Goal: Information Seeking & Learning: Learn about a topic

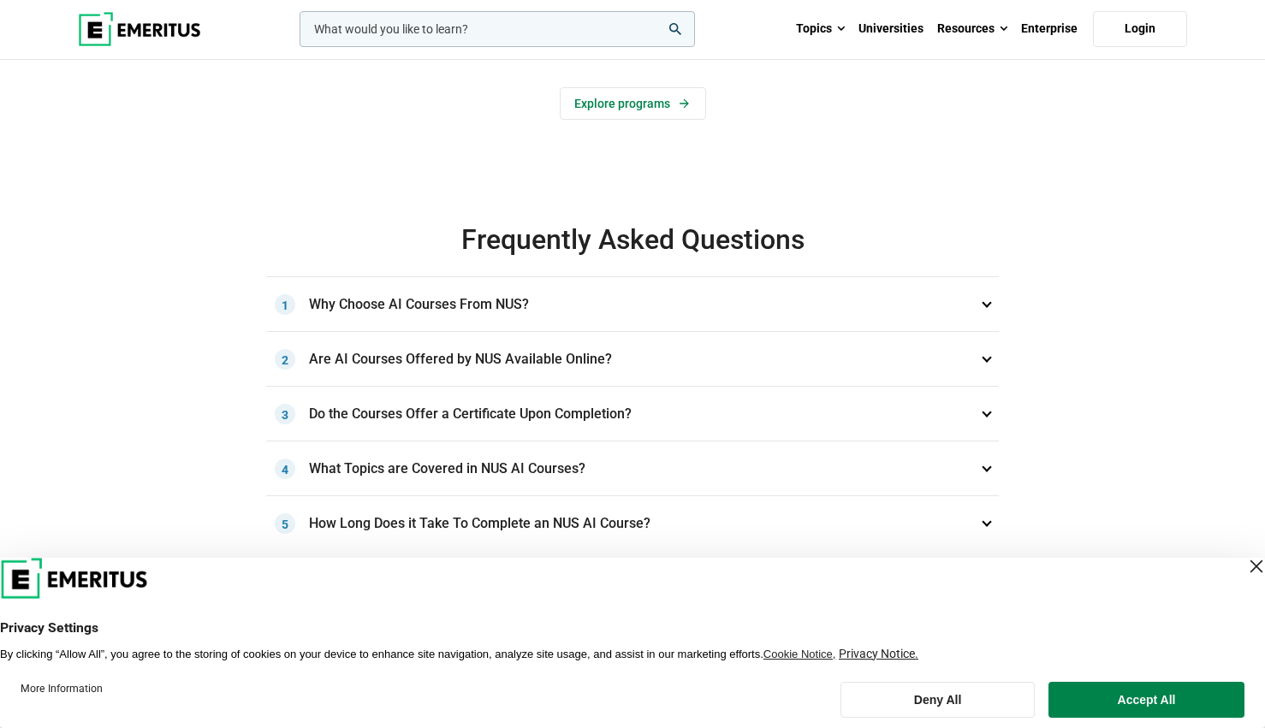
scroll to position [424, 0]
click at [399, 300] on h3 "Why Choose AI Courses From NUS? 1" at bounding box center [632, 305] width 732 height 55
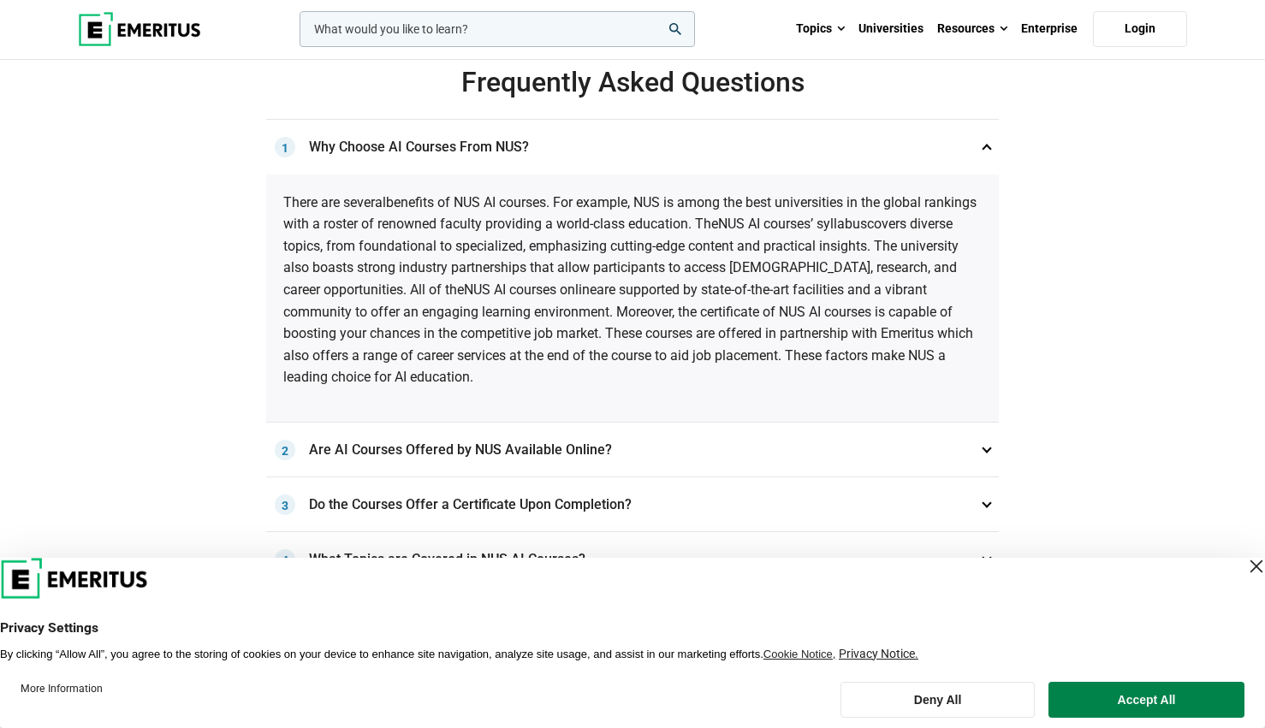
scroll to position [642, 0]
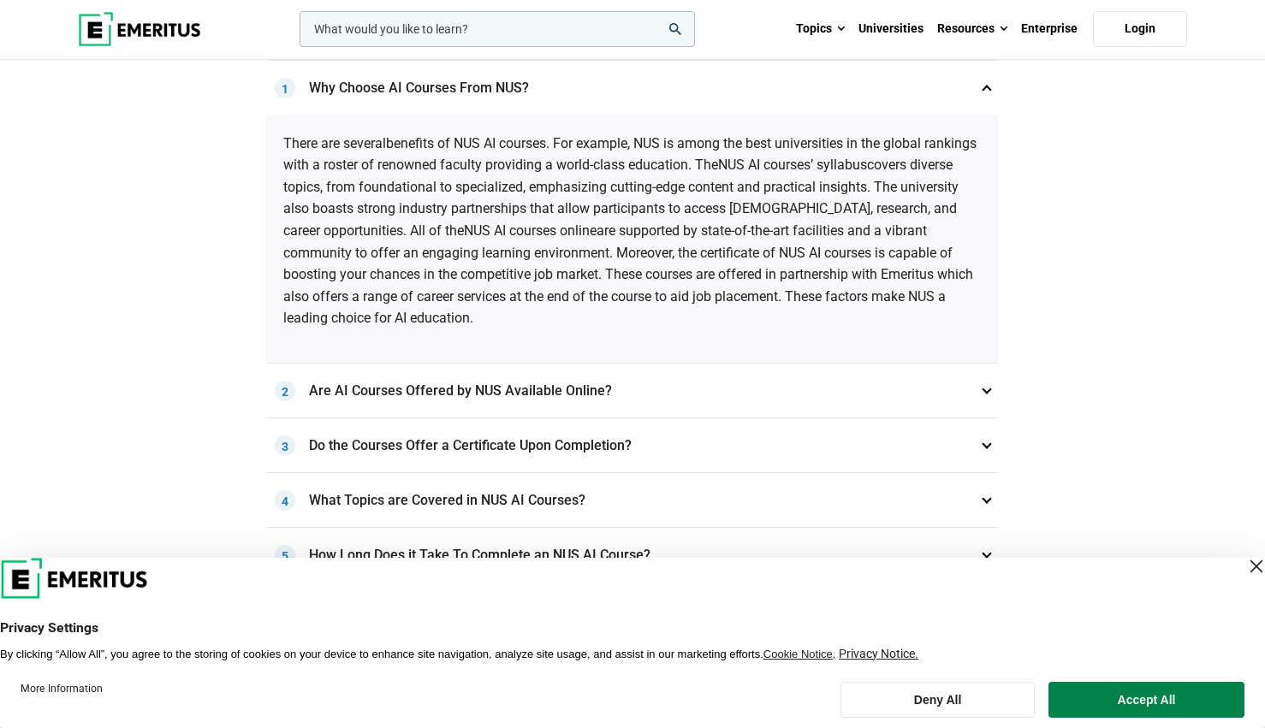
click at [450, 392] on h3 "Are AI Courses Offered by NUS Available Online? 2" at bounding box center [632, 391] width 732 height 55
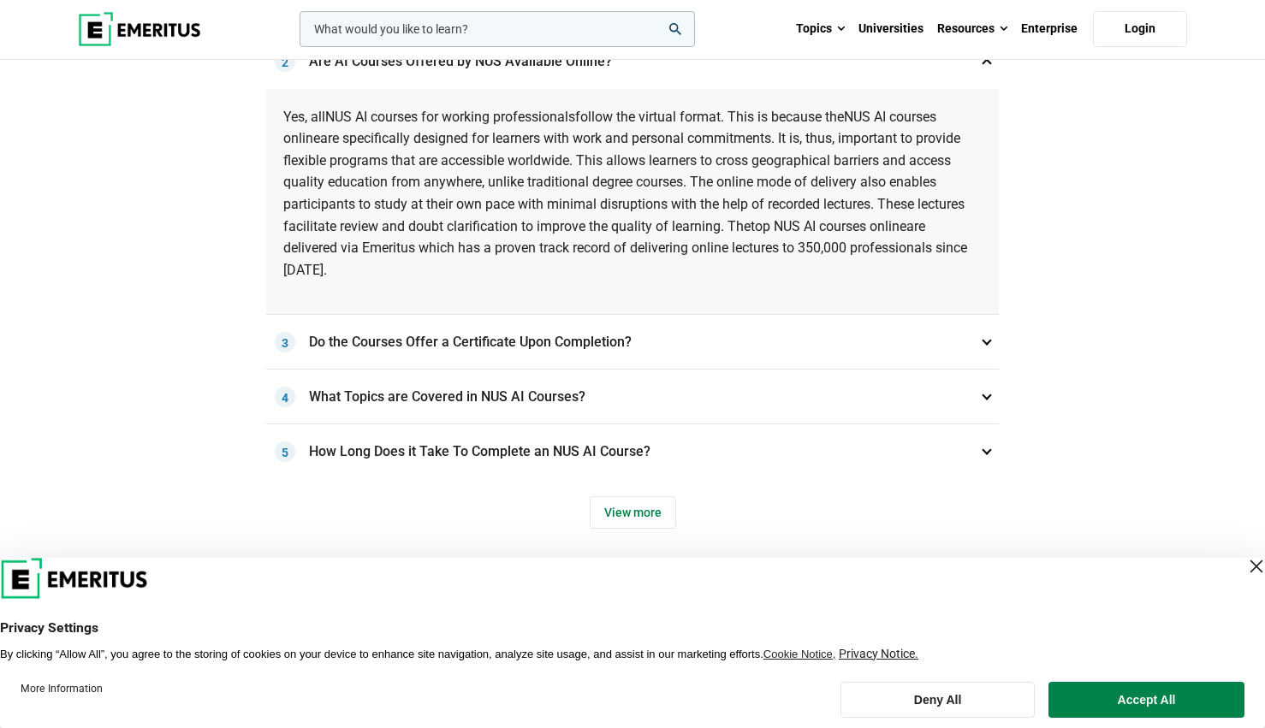
scroll to position [726, 0]
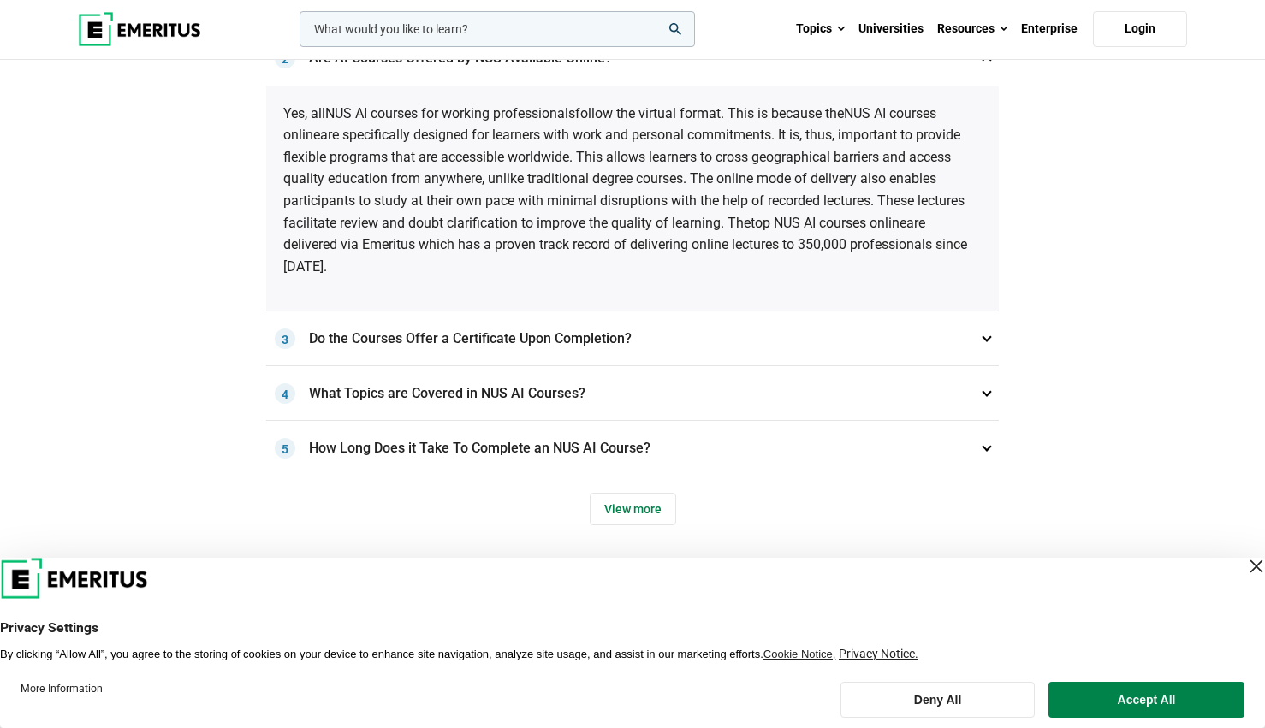
click at [470, 344] on h3 "Do the Courses Offer a Certificate Upon Completion? 3" at bounding box center [632, 338] width 732 height 55
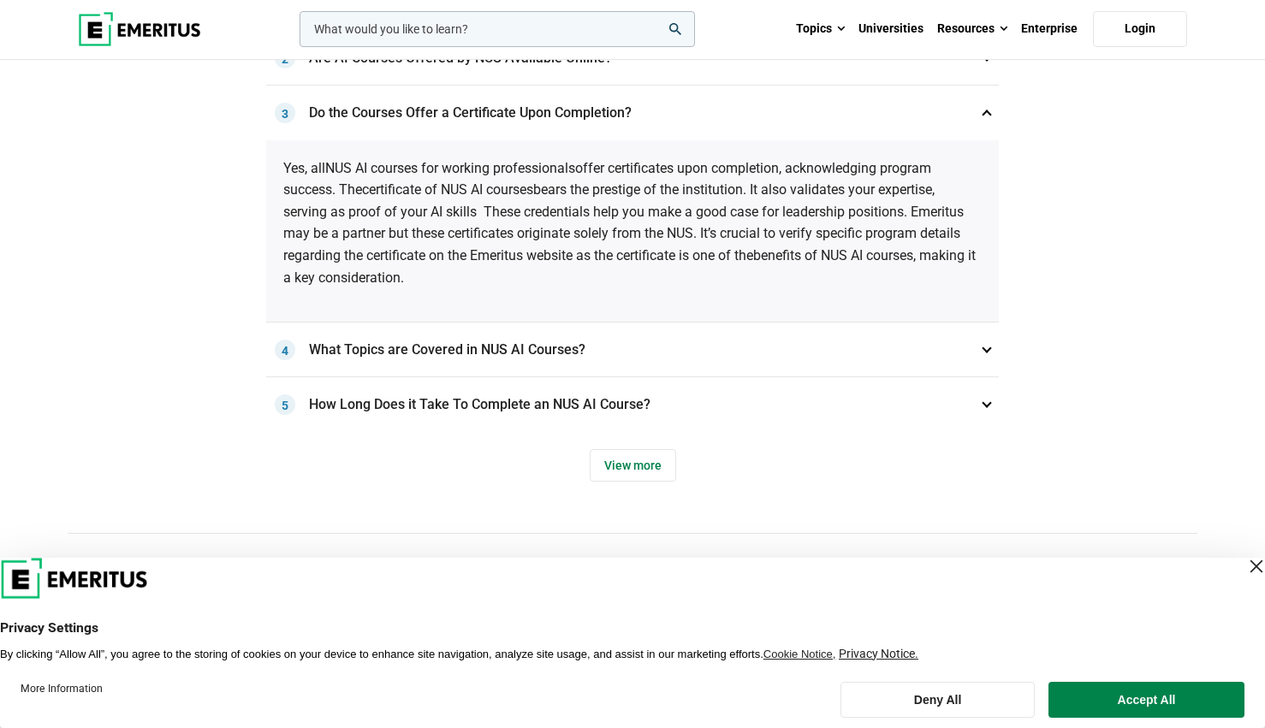
click at [471, 344] on h3 "What Topics are Covered in NUS AI Courses? 4" at bounding box center [632, 350] width 732 height 55
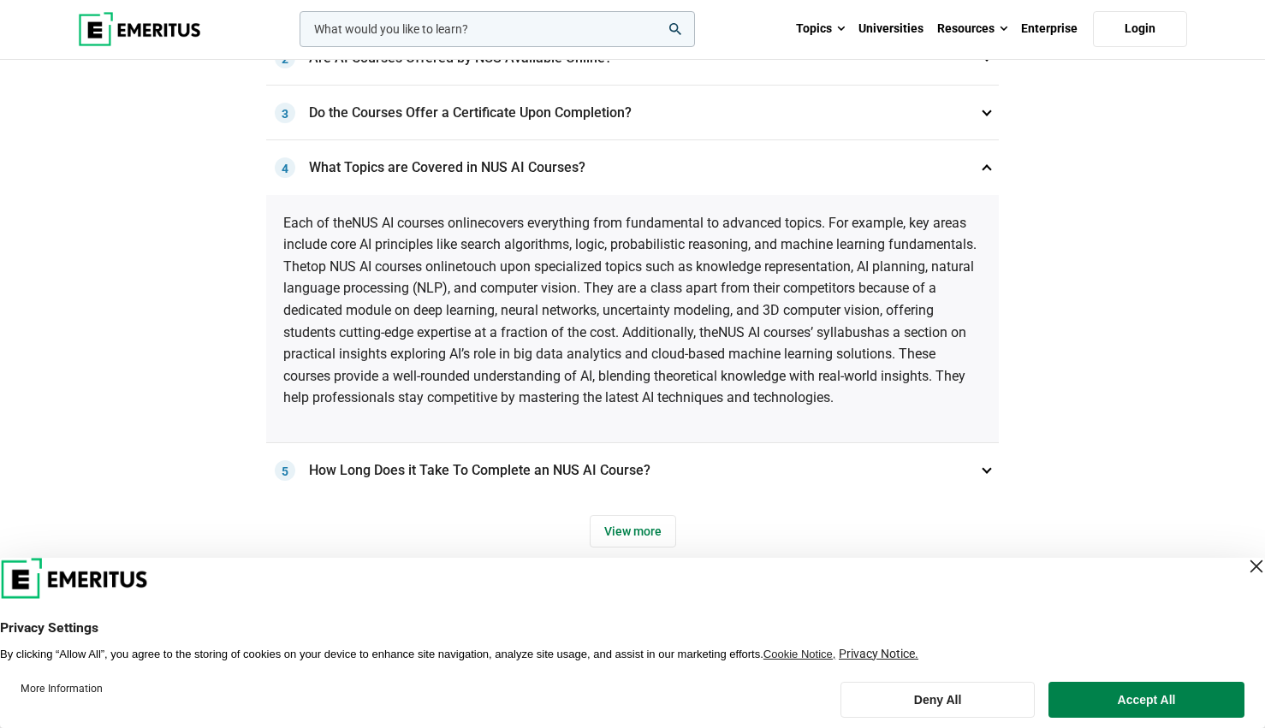
click at [553, 475] on h3 "How Long Does it Take To Complete an NUS AI Course? 5" at bounding box center [632, 470] width 732 height 55
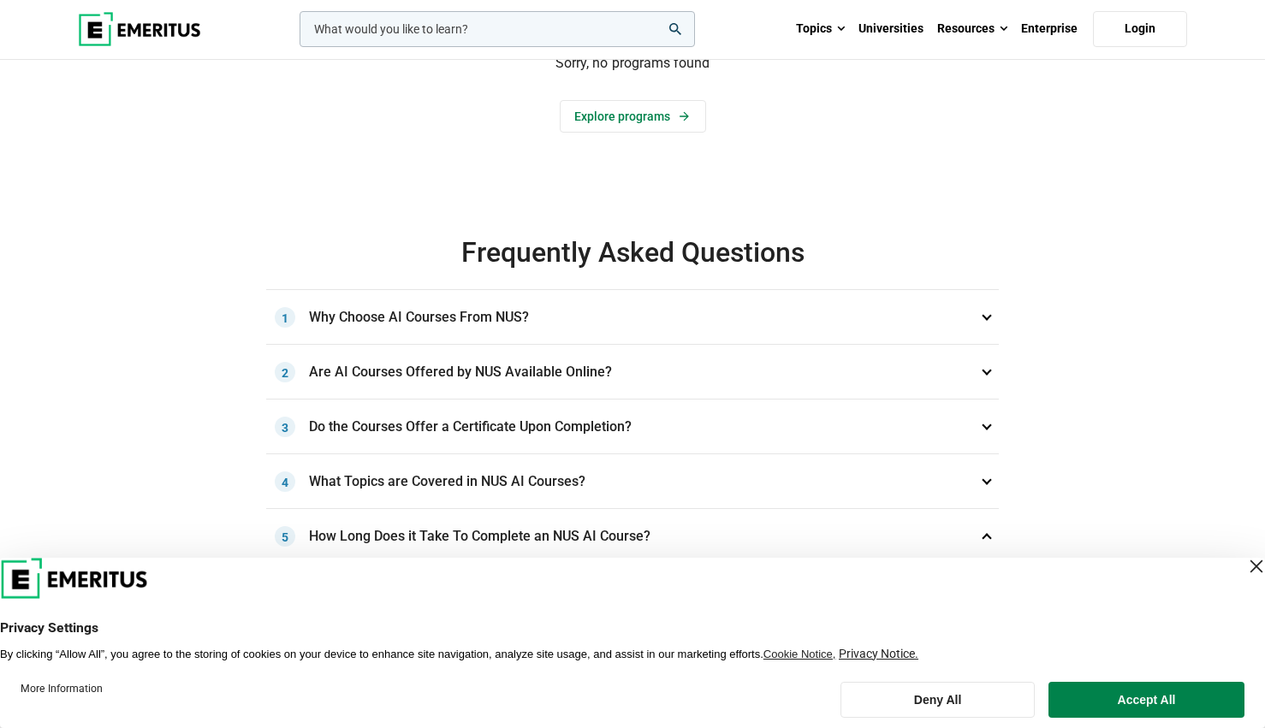
scroll to position [0, 0]
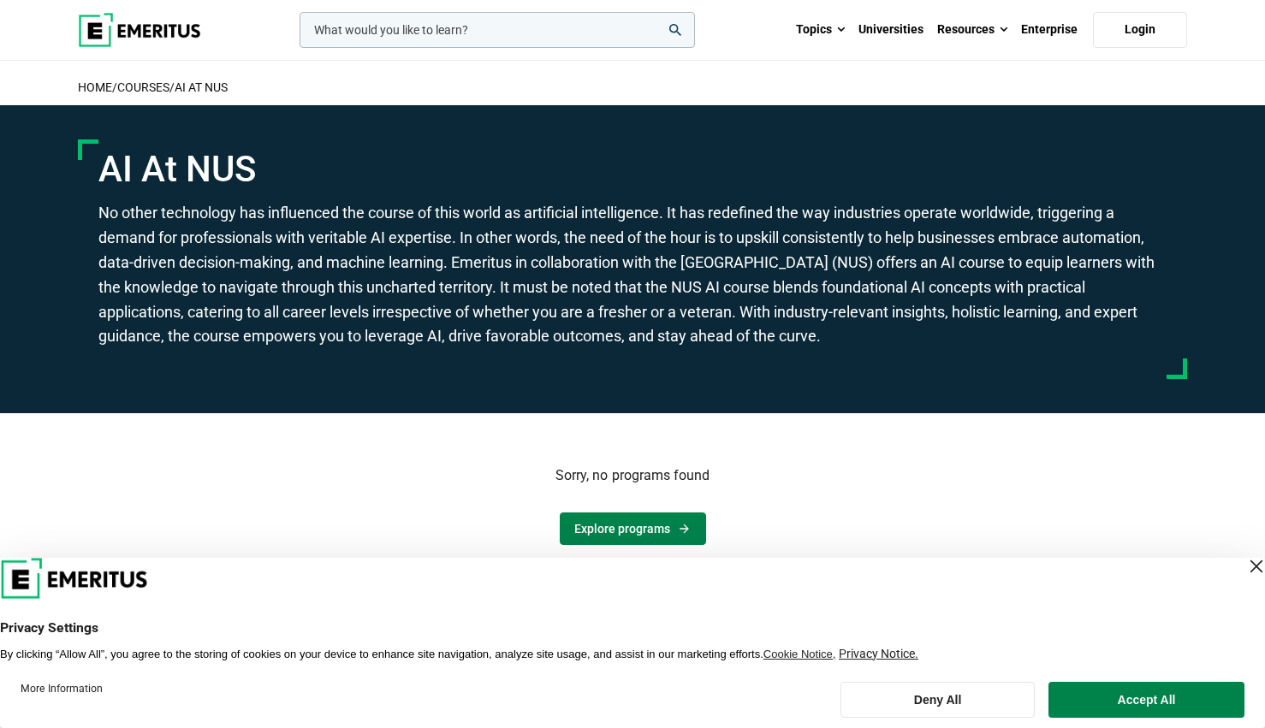
click at [618, 514] on link "Explore programs" at bounding box center [633, 529] width 146 height 33
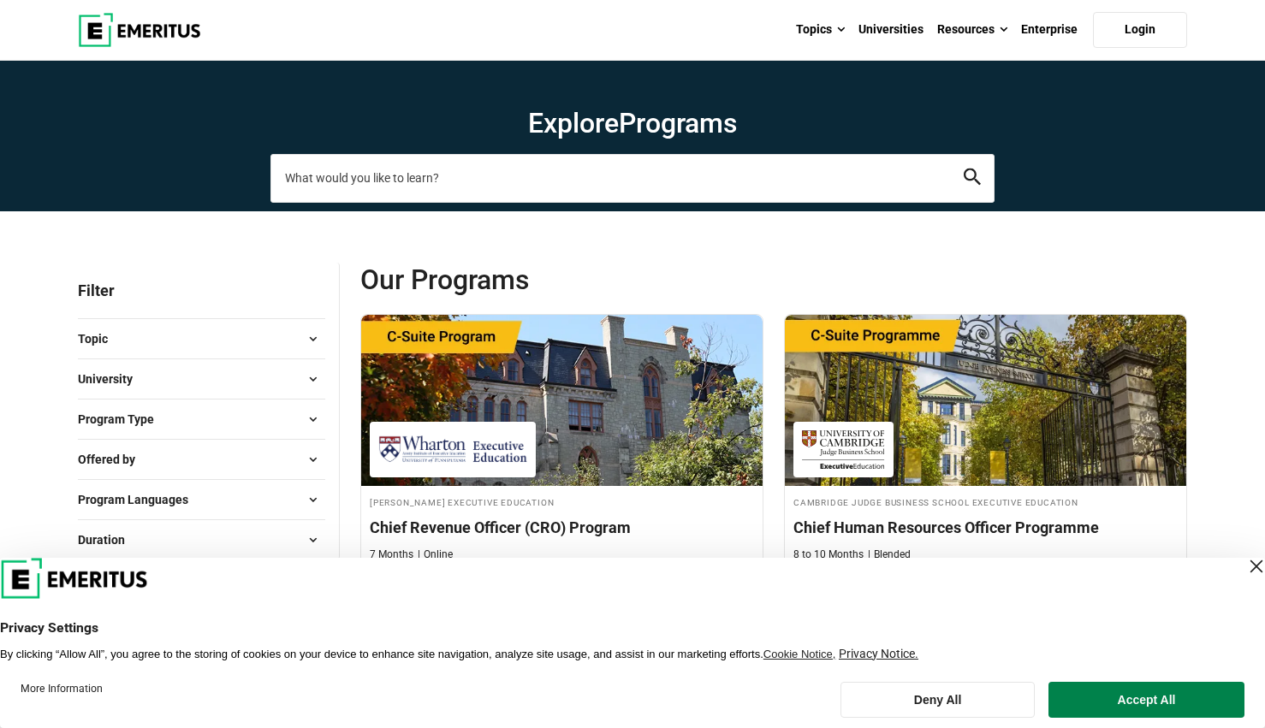
click at [363, 189] on input "search-page" at bounding box center [632, 178] width 724 height 48
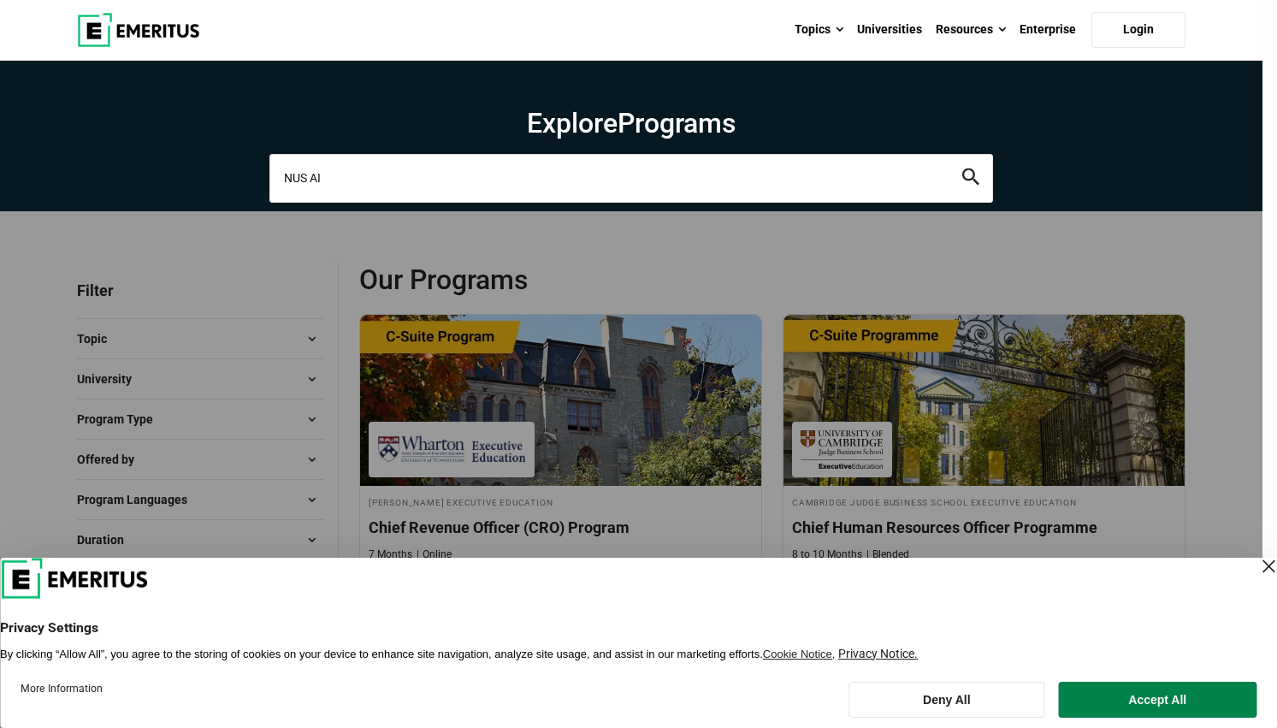
type input "NUS AI"
click at [963, 169] on button "search" at bounding box center [971, 179] width 17 height 20
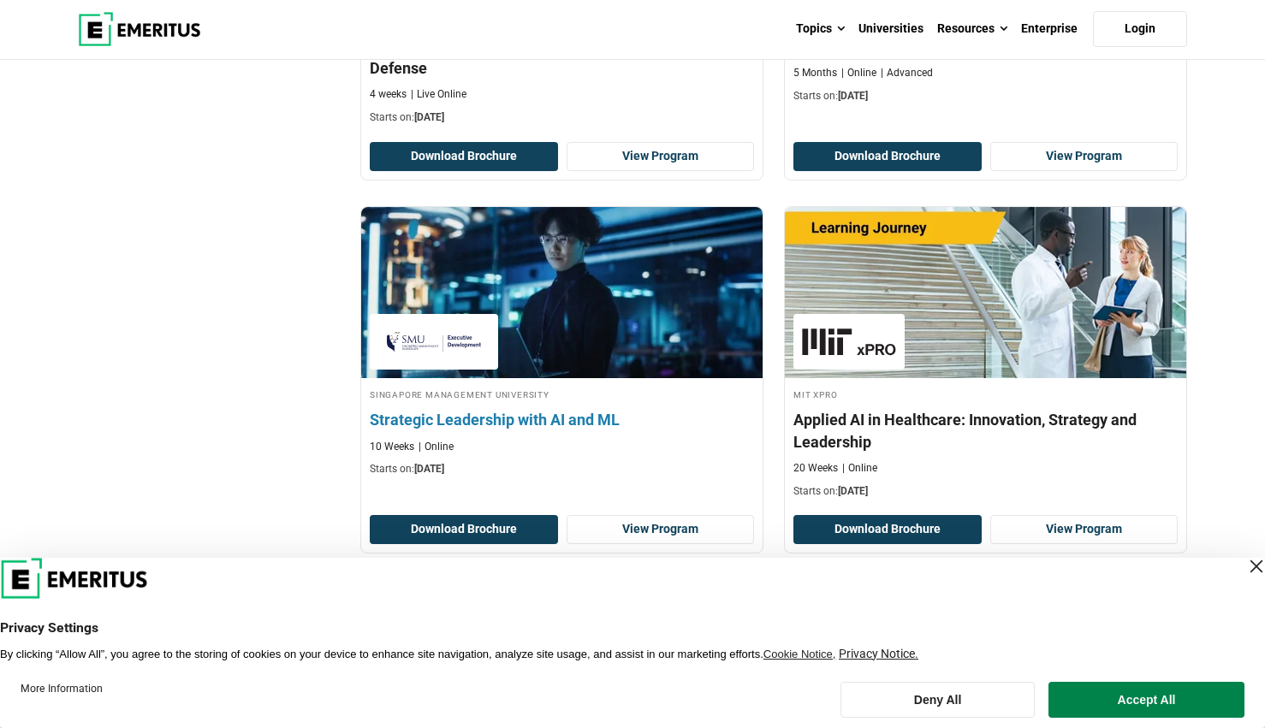
scroll to position [3060, 0]
